Goal: Download file/media

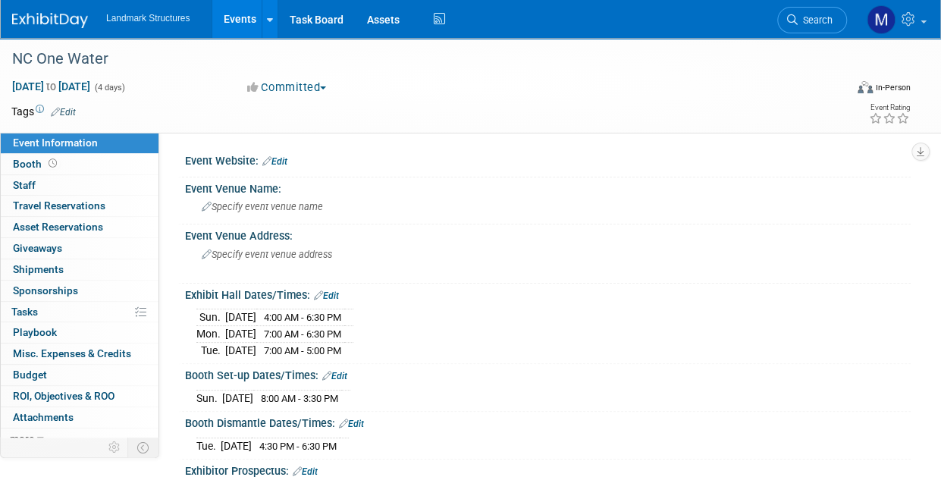
click at [247, 29] on link "Events" at bounding box center [239, 19] width 55 height 38
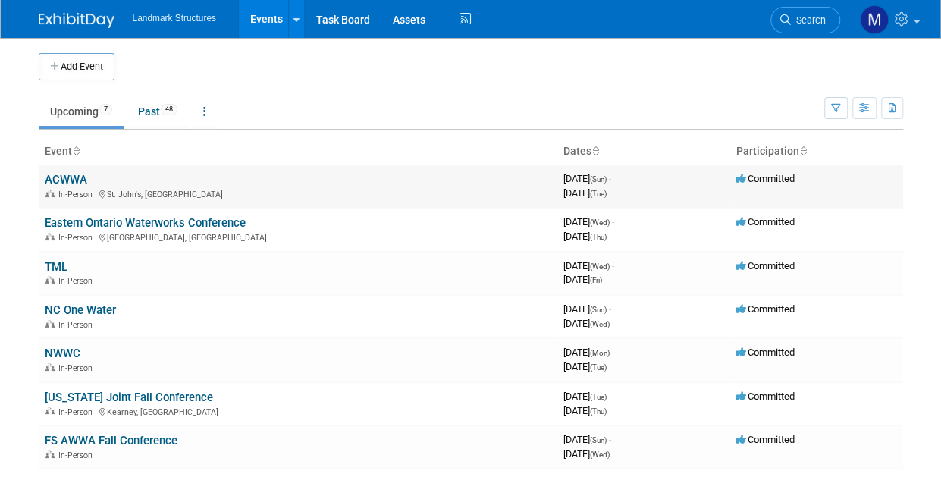
click at [174, 189] on div "In-Person [GEOGRAPHIC_DATA], [GEOGRAPHIC_DATA]" at bounding box center [298, 193] width 507 height 12
click at [210, 193] on div "In-Person St. John's, Canada" at bounding box center [298, 193] width 507 height 12
click at [105, 173] on td "ACWWA In-Person St. John's, Canada" at bounding box center [298, 186] width 519 height 43
click at [81, 185] on link "ACWWA" at bounding box center [66, 180] width 42 height 14
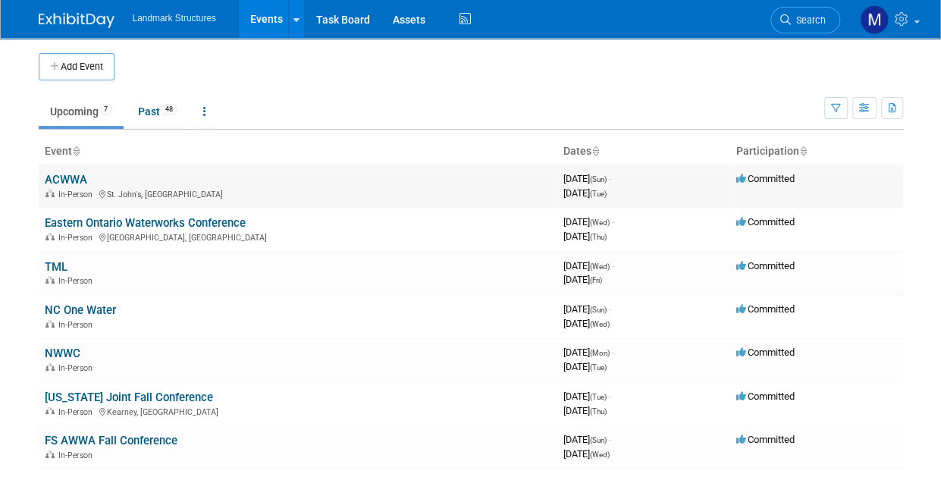
click at [0, 0] on div at bounding box center [0, 0] width 0 height 0
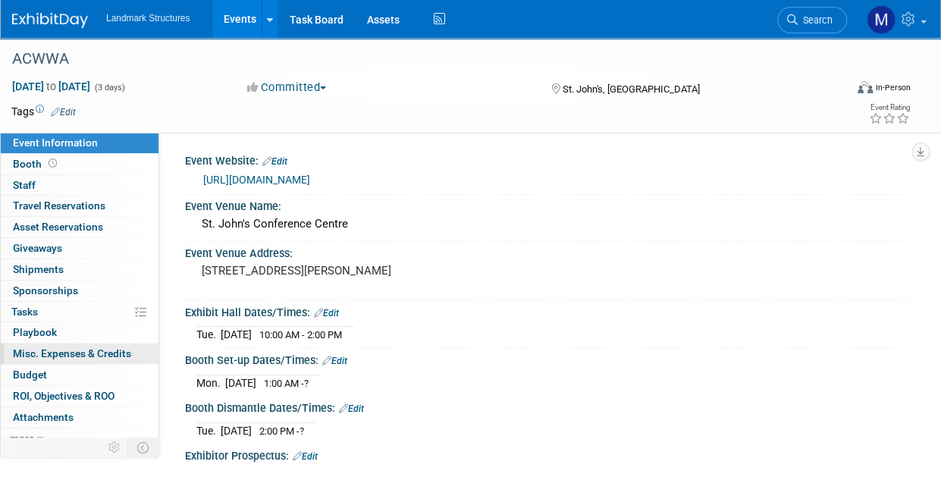
scroll to position [8, 0]
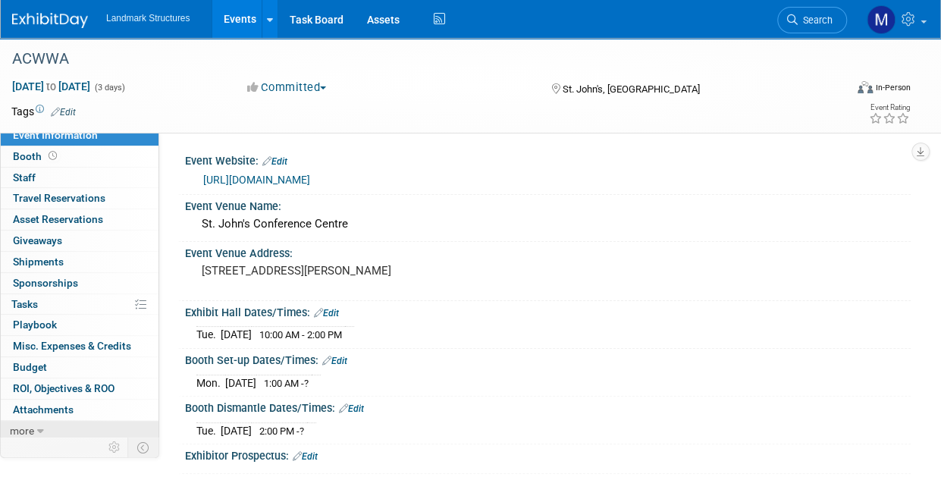
click at [53, 424] on link "more" at bounding box center [80, 431] width 158 height 20
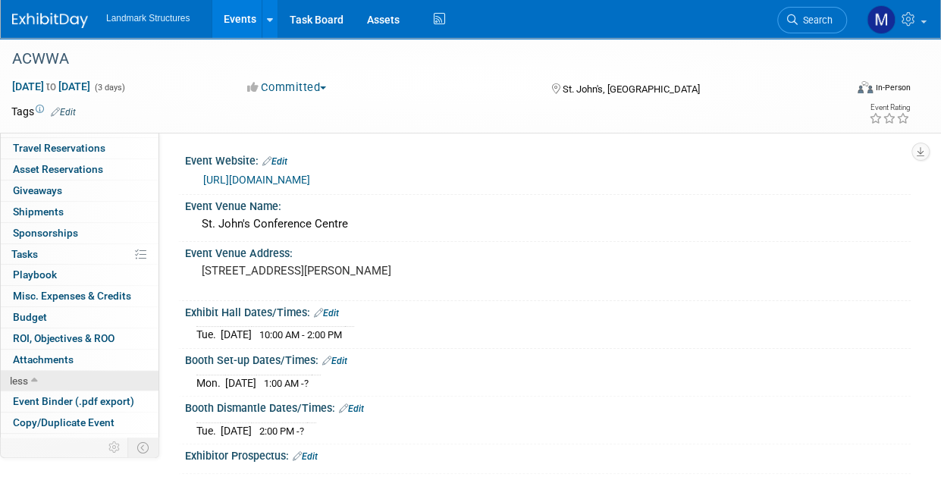
scroll to position [112, 0]
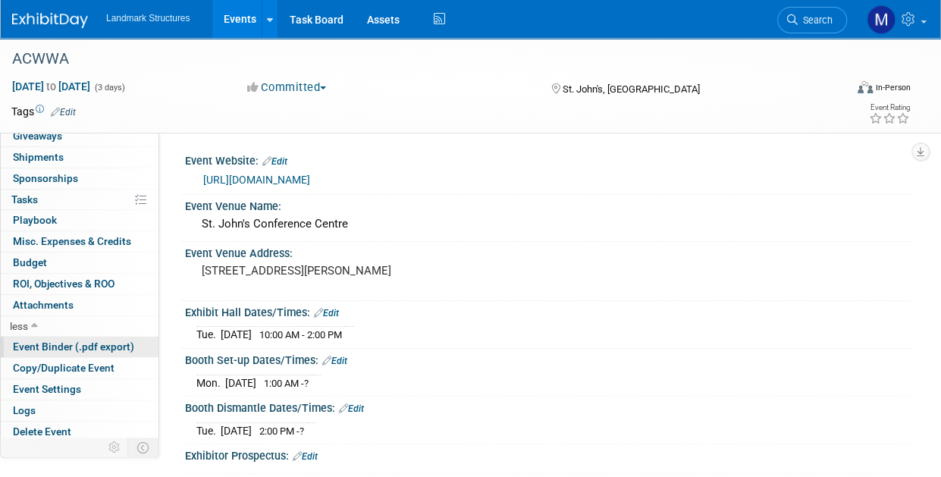
click at [82, 344] on span "Event Binder (.pdf export)" at bounding box center [73, 347] width 121 height 12
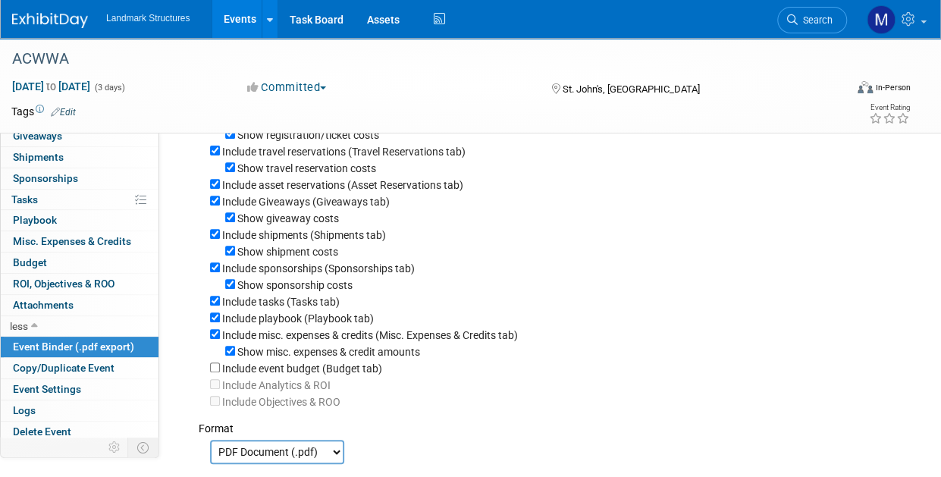
scroll to position [224, 0]
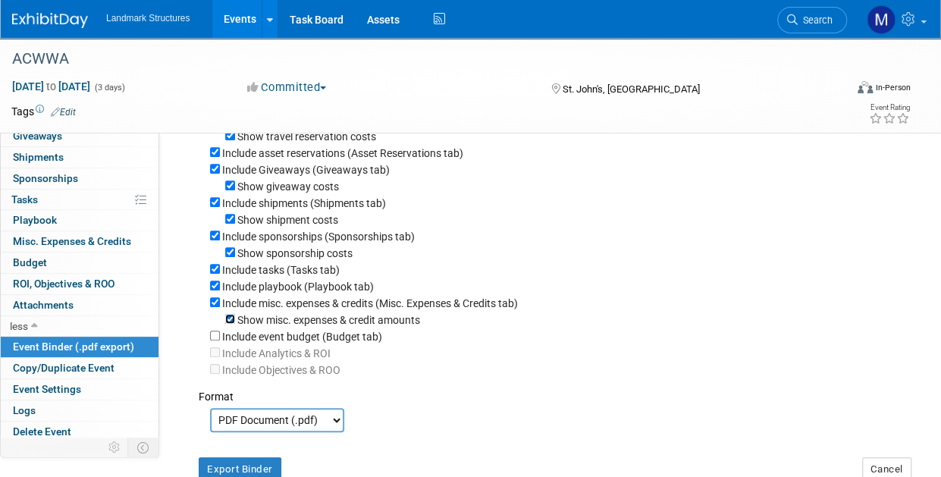
click at [233, 324] on input "Show misc. expenses & credit amounts" at bounding box center [230, 319] width 10 height 10
checkbox input "false"
click at [218, 306] on input "Include misc. expenses & credits (Misc. Expenses & Credits tab)" at bounding box center [215, 302] width 10 height 10
checkbox input "false"
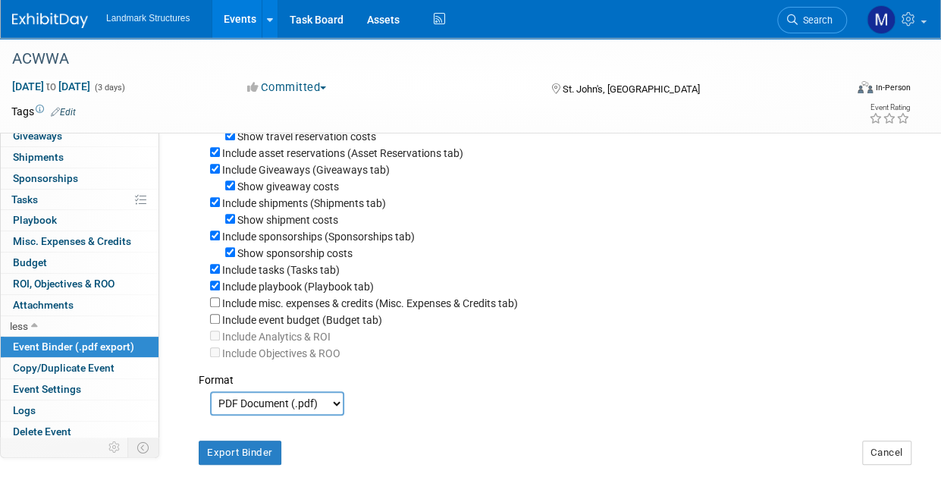
click at [220, 289] on div "Include playbook (Playbook tab)" at bounding box center [554, 286] width 689 height 17
click at [221, 268] on div "Include tasks (Tasks tab)" at bounding box center [554, 269] width 689 height 17
click at [216, 286] on input "Include playbook (Playbook tab)" at bounding box center [215, 286] width 10 height 10
checkbox input "false"
click at [221, 281] on div "Include playbook (Playbook tab)" at bounding box center [554, 286] width 689 height 17
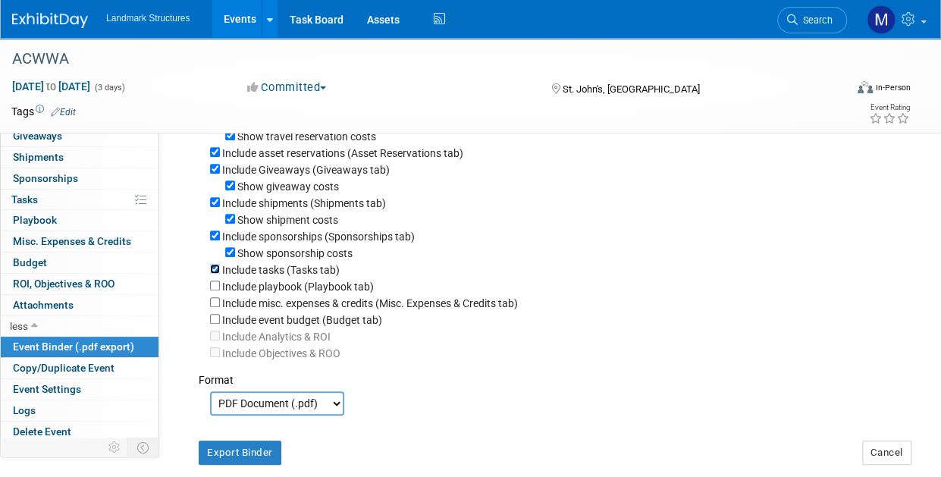
click at [211, 271] on input "Include tasks (Tasks tab)" at bounding box center [215, 269] width 10 height 10
checkbox input "false"
click at [236, 253] on div "Show sponsorship costs" at bounding box center [554, 252] width 689 height 17
click at [231, 255] on input "Show sponsorship costs" at bounding box center [230, 252] width 10 height 10
checkbox input "false"
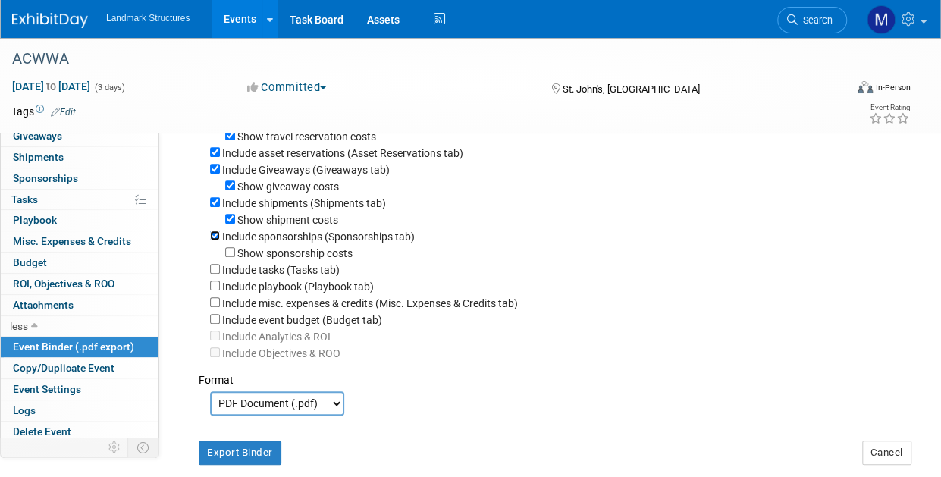
click at [218, 240] on input "Include sponsorships (Sponsorships tab)" at bounding box center [215, 236] width 10 height 10
checkbox input "false"
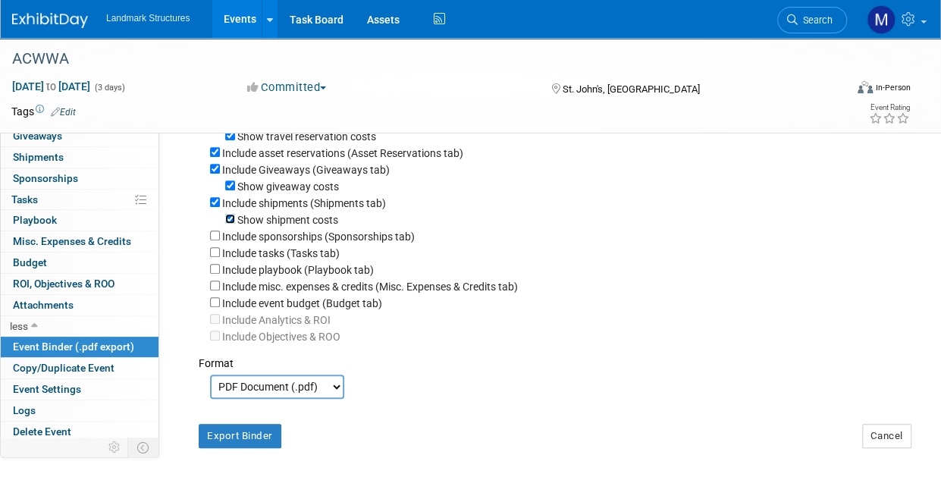
click at [234, 224] on input "Show shipment costs" at bounding box center [230, 219] width 10 height 10
checkbox input "false"
click at [217, 204] on input "Include shipments (Shipments tab)" at bounding box center [215, 202] width 10 height 10
checkbox input "false"
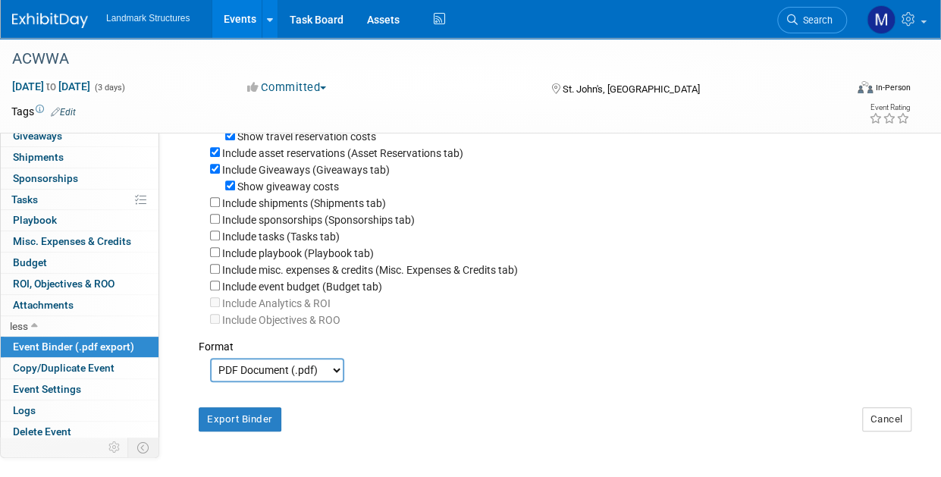
click at [232, 194] on div "Show giveaway costs" at bounding box center [554, 185] width 689 height 17
click at [231, 190] on input "Show giveaway costs" at bounding box center [230, 186] width 10 height 10
checkbox input "false"
click at [221, 174] on div "Include Giveaways (Giveaways tab)" at bounding box center [554, 169] width 689 height 17
click at [218, 156] on input "Include asset reservations (Asset Reservations tab)" at bounding box center [215, 152] width 10 height 10
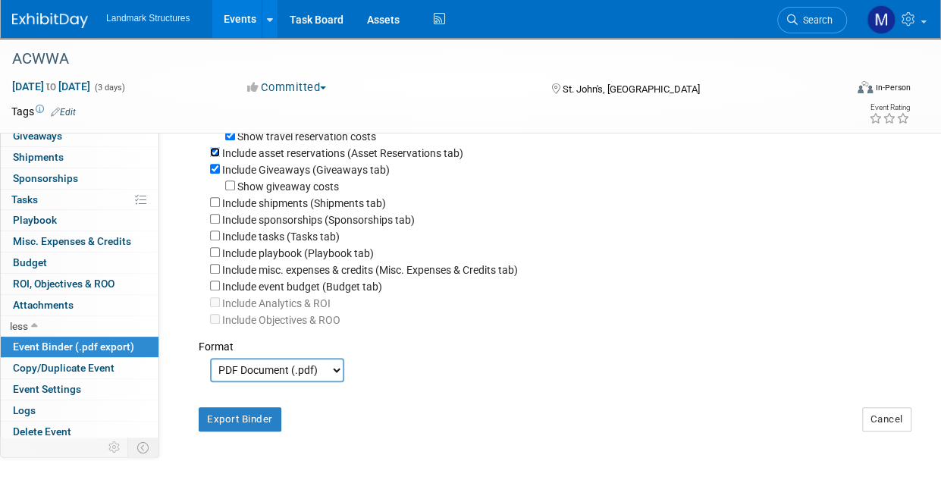
checkbox input "false"
click at [216, 166] on input "Include Giveaways (Giveaways tab)" at bounding box center [215, 169] width 10 height 10
checkbox input "false"
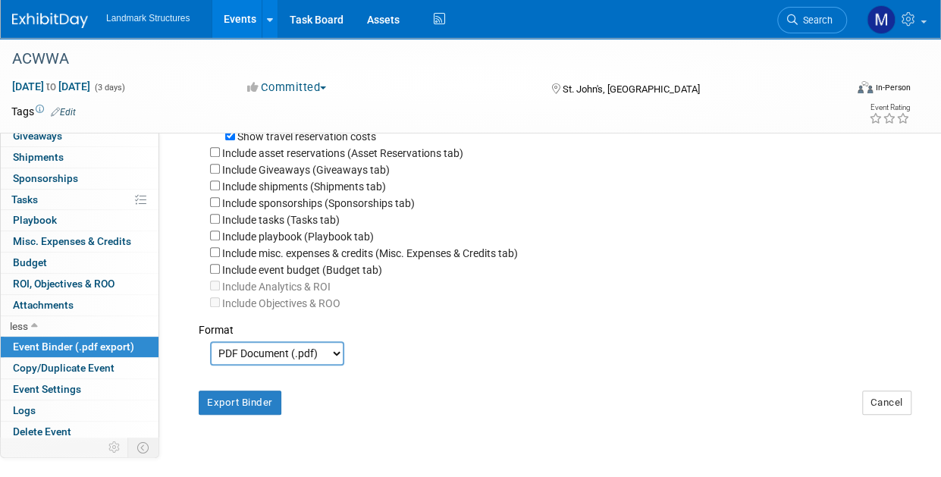
click at [236, 137] on div "Show travel reservation costs" at bounding box center [554, 135] width 689 height 17
click at [231, 138] on input "Show travel reservation costs" at bounding box center [230, 135] width 10 height 10
checkbox input "false"
click at [228, 403] on button "Export Binder" at bounding box center [240, 403] width 83 height 24
